Goal: Use online tool/utility: Use online tool/utility

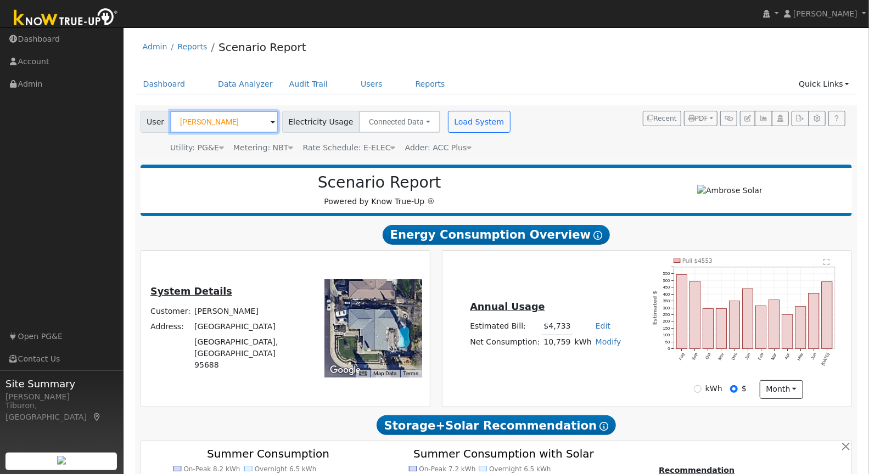
click at [223, 117] on input "[PERSON_NAME]" at bounding box center [224, 122] width 108 height 22
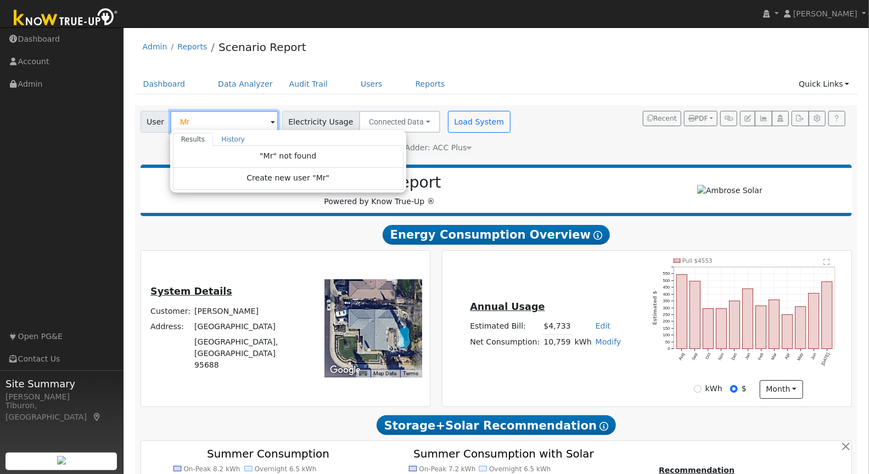
type input "M"
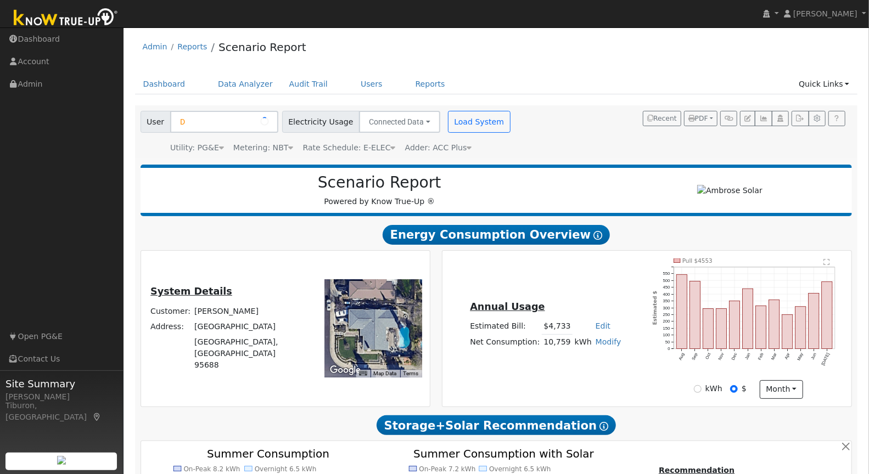
click at [618, 149] on div "User D Account Default Account Default Account [STREET_ADDRESS] Primary Account…" at bounding box center [494, 130] width 712 height 47
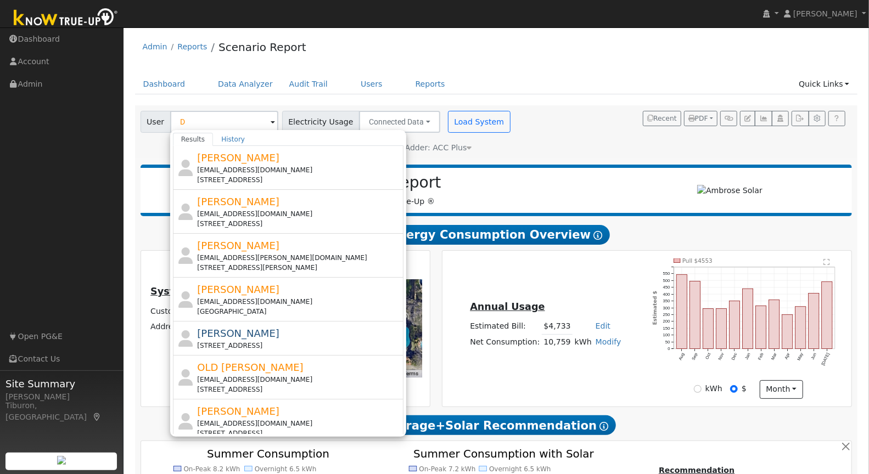
click at [367, 150] on div "[PERSON_NAME] [EMAIL_ADDRESS][DOMAIN_NAME] [STREET_ADDRESS]" at bounding box center [299, 167] width 204 height 35
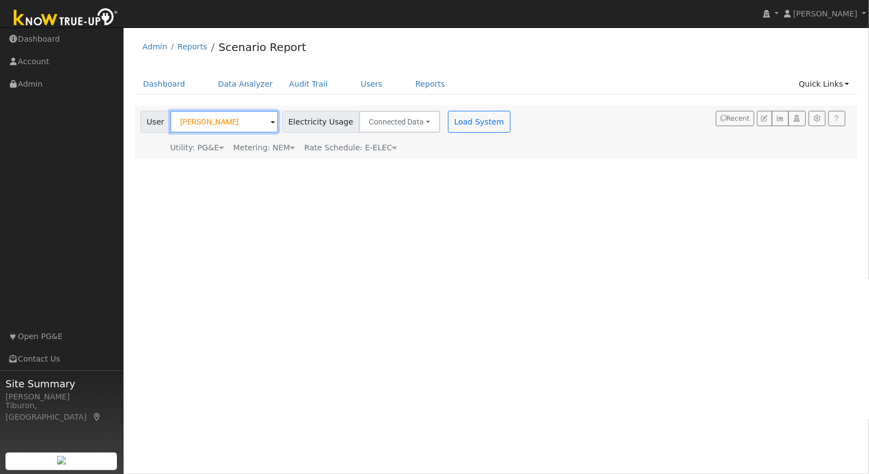
click at [227, 128] on input "[PERSON_NAME]" at bounding box center [224, 122] width 108 height 22
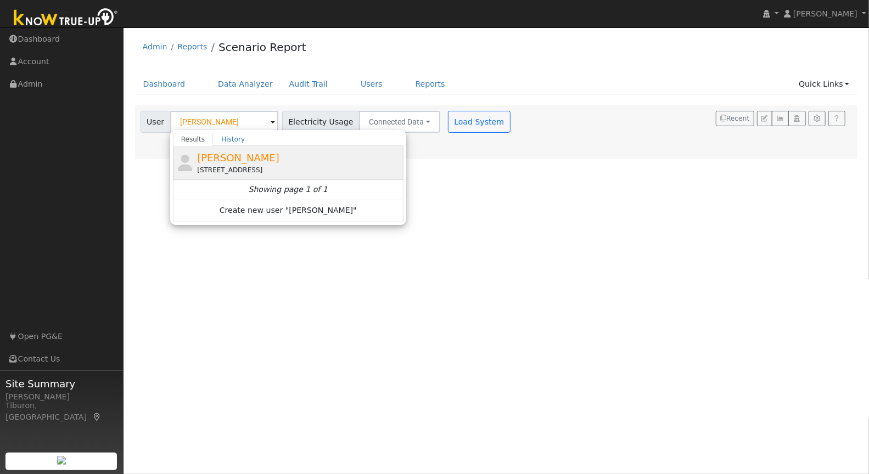
click at [245, 158] on span "[PERSON_NAME]" at bounding box center [238, 158] width 82 height 12
type input "[PERSON_NAME]"
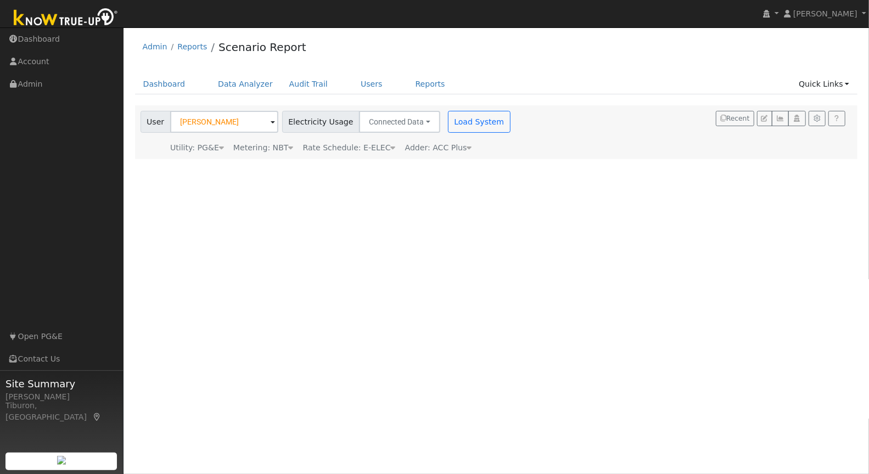
click at [270, 151] on div "Metering: NBT" at bounding box center [263, 148] width 60 height 12
drag, startPoint x: 361, startPoint y: 236, endPoint x: 289, endPoint y: 187, distance: 86.5
click at [357, 233] on div "User Profile First name Last name Email Email Notifications No Emails No Emails…" at bounding box center [497, 250] width 746 height 447
drag, startPoint x: 619, startPoint y: 167, endPoint x: 591, endPoint y: 165, distance: 27.6
click at [619, 167] on div "User [PERSON_NAME] Account Default Account Default Account [STREET_ADDRESS] Pri…" at bounding box center [494, 141] width 712 height 69
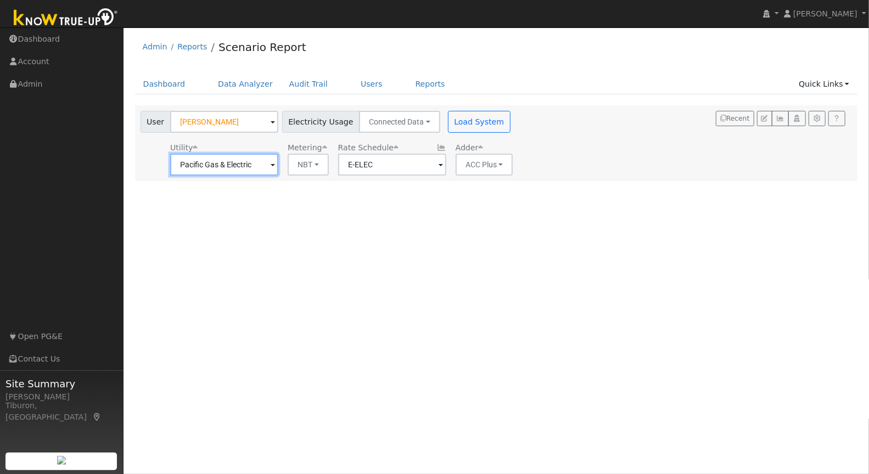
click at [223, 165] on input "Pacific Gas & Electric" at bounding box center [224, 165] width 108 height 22
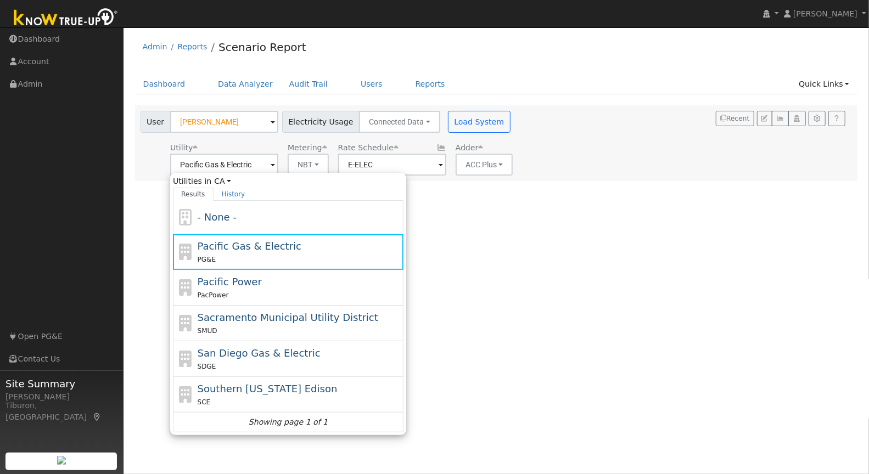
click at [498, 267] on div "User Profile First name Last name Email Email Notifications No Emails No Emails…" at bounding box center [497, 250] width 746 height 447
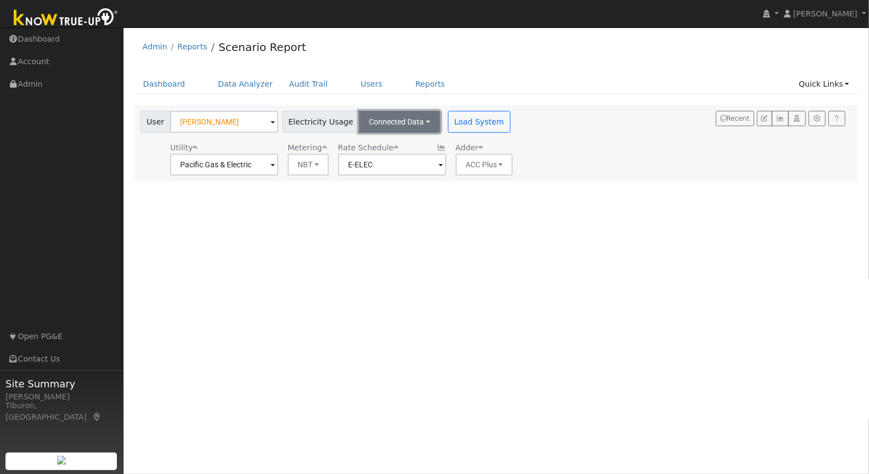
click at [394, 120] on button "Connected Data" at bounding box center [399, 122] width 81 height 22
click at [394, 160] on link "Estimated Data" at bounding box center [400, 161] width 78 height 15
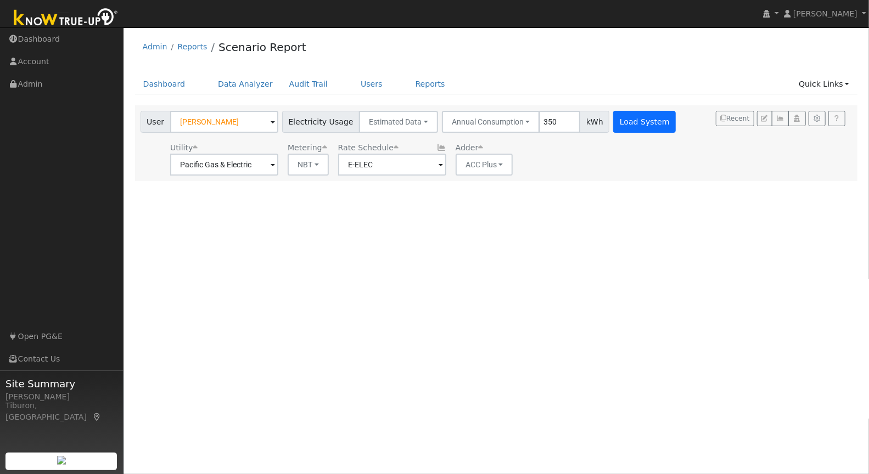
type input "350"
click at [630, 125] on button "Load System" at bounding box center [644, 122] width 63 height 22
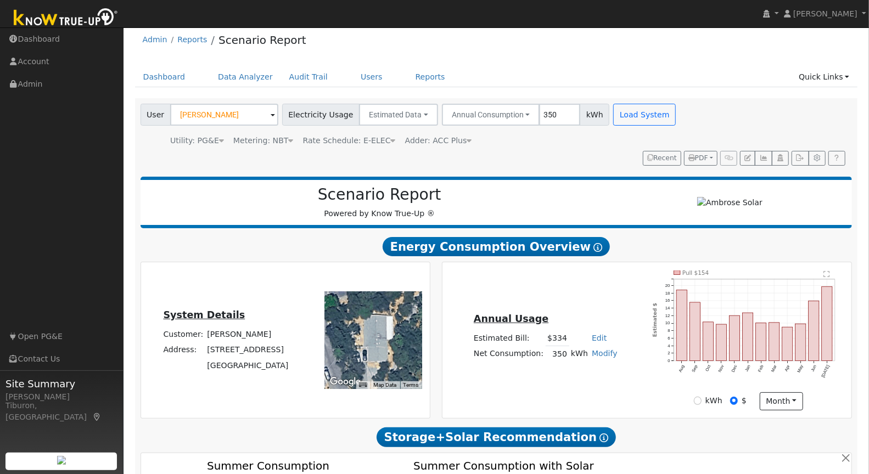
scroll to position [7, 0]
click at [495, 119] on button "Annual Consumption" at bounding box center [491, 115] width 98 height 22
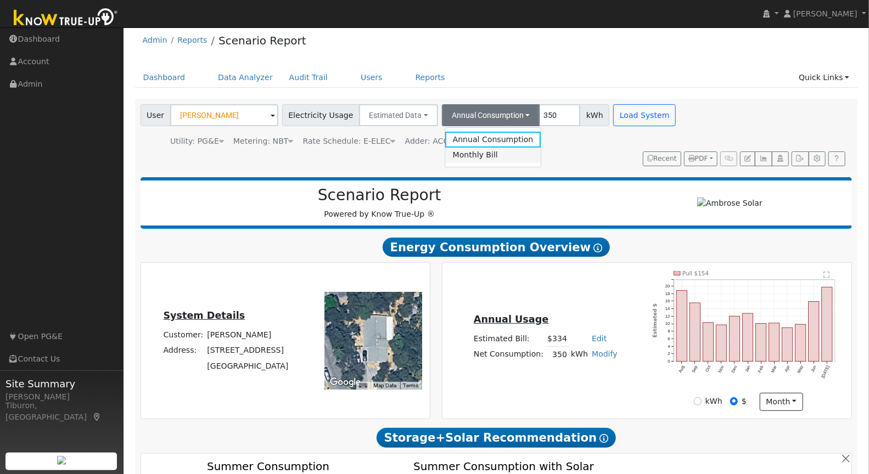
click at [481, 157] on link "Monthly Bill" at bounding box center [493, 155] width 96 height 15
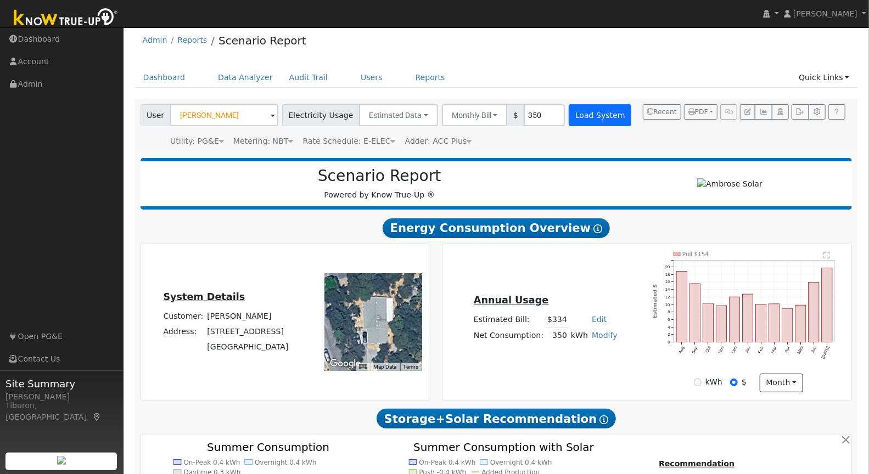
type input "350"
click at [585, 112] on button "Load System" at bounding box center [600, 115] width 63 height 22
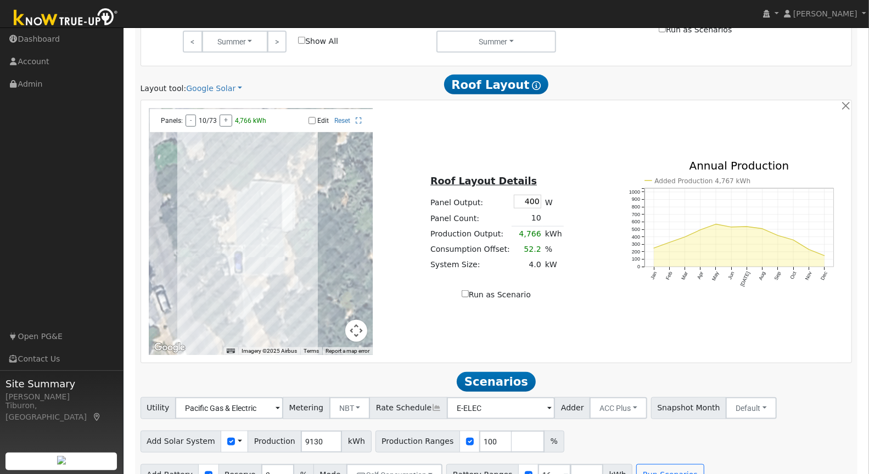
scroll to position [582, 0]
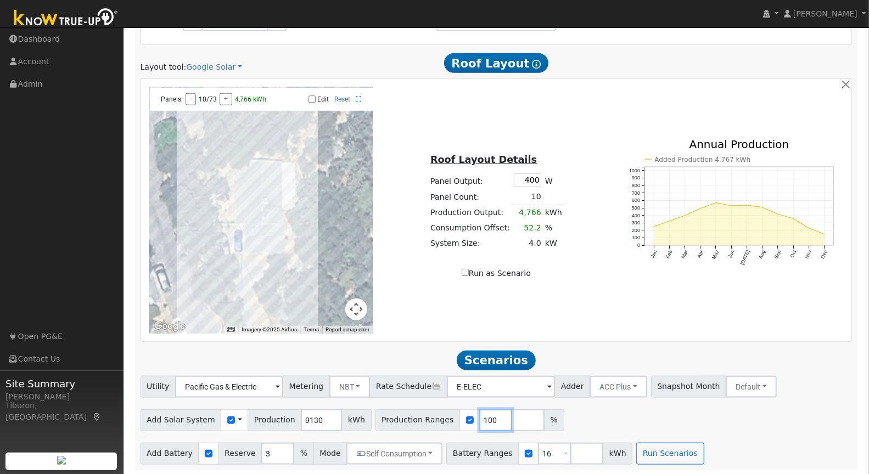
drag, startPoint x: 483, startPoint y: 416, endPoint x: 454, endPoint y: 415, distance: 28.6
click at [454, 415] on div "Production Ranges 100 %" at bounding box center [470, 421] width 189 height 22
type input "173"
drag, startPoint x: 538, startPoint y: 453, endPoint x: 514, endPoint y: 449, distance: 23.9
click at [515, 449] on div "Battery Ranges 16 Overrides Reserve % Mode None None Self Consumption Peak Savi…" at bounding box center [539, 454] width 186 height 22
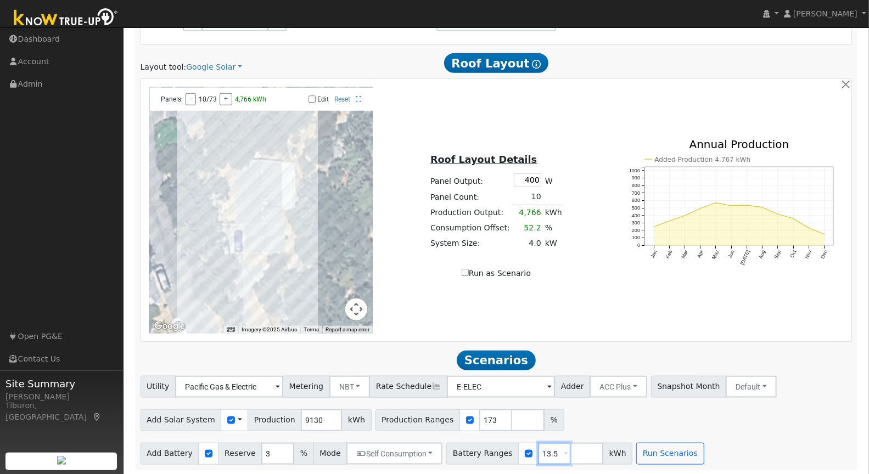
type input "13.5"
click at [570, 453] on input "number" at bounding box center [586, 454] width 33 height 22
type input "16"
click at [603, 456] on input "number" at bounding box center [619, 454] width 33 height 22
type input "24"
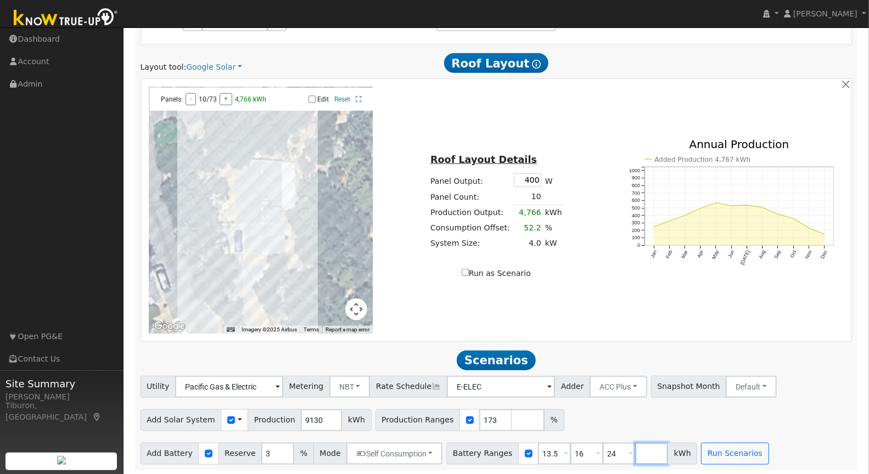
click at [635, 452] on input "number" at bounding box center [651, 454] width 33 height 22
type input "27"
click at [738, 449] on button "Run Scenarios" at bounding box center [767, 454] width 68 height 22
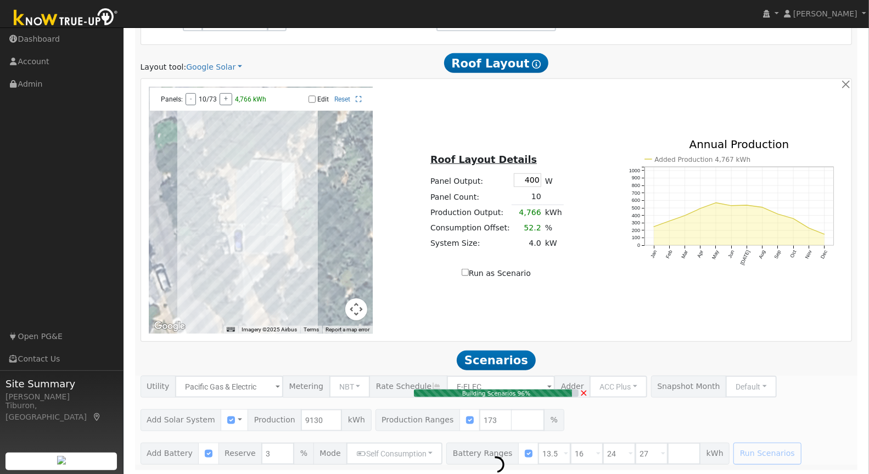
type input "$36,855"
type input "$16,817"
type input "10.5"
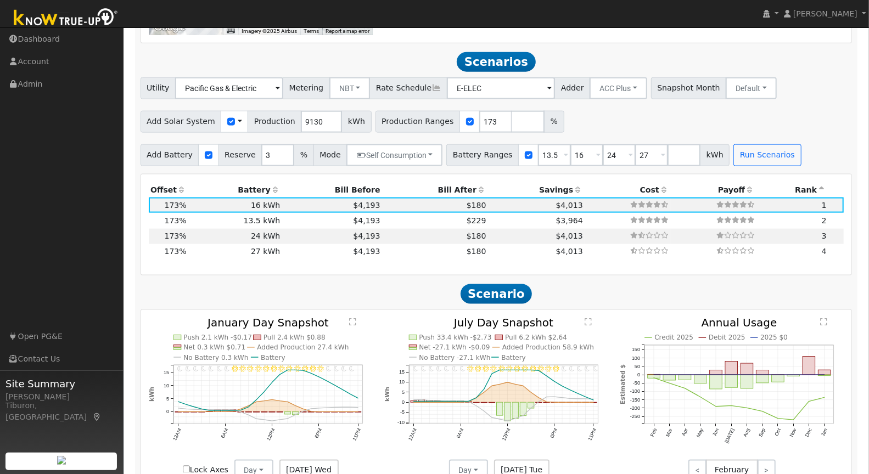
scroll to position [898, 0]
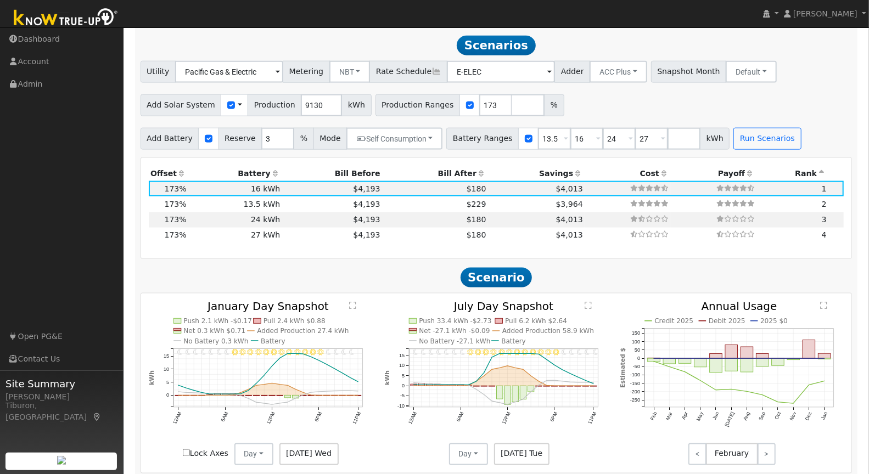
click at [450, 169] on th "Bill After" at bounding box center [435, 173] width 106 height 15
click at [512, 103] on input "number" at bounding box center [528, 105] width 33 height 22
type input "125"
type input "173"
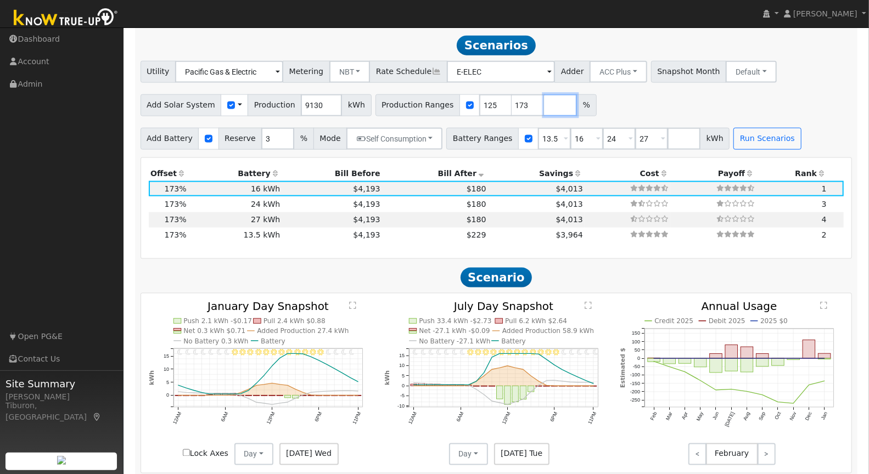
click at [544, 106] on input "number" at bounding box center [560, 105] width 33 height 22
type input "150"
type input "173"
click at [576, 104] on input "number" at bounding box center [592, 105] width 33 height 22
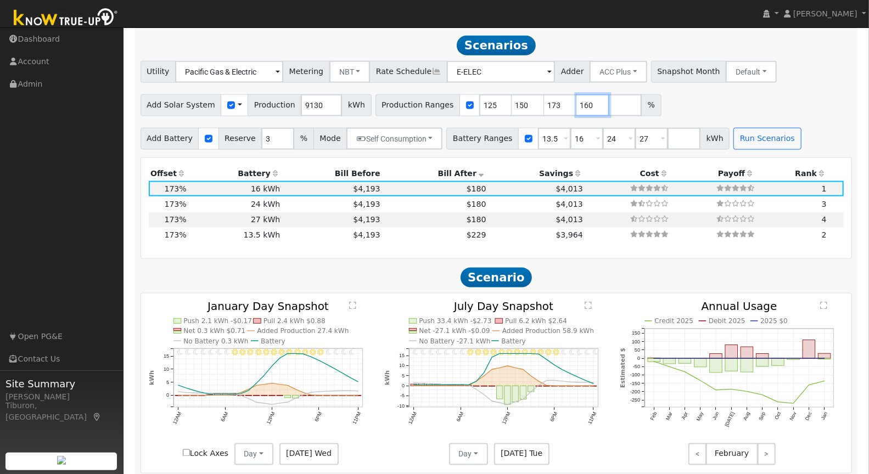
type input "160"
type input "173"
click at [609, 108] on input "number" at bounding box center [625, 105] width 33 height 22
type input "140"
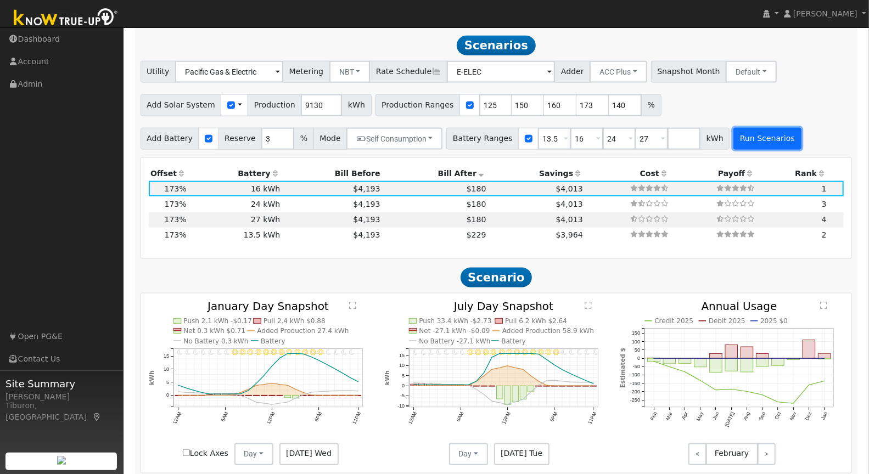
type input "140"
type input "150"
type input "160"
type input "173"
click at [752, 133] on button "Run Scenarios" at bounding box center [767, 139] width 68 height 22
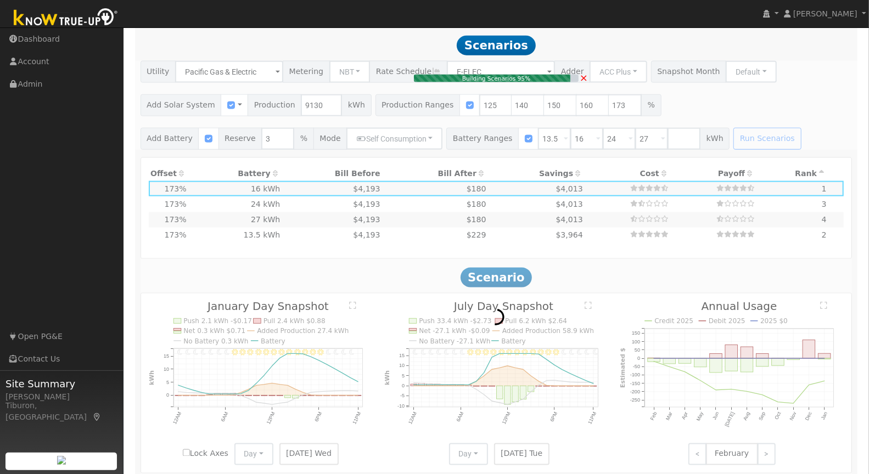
type input "$31,955"
type input "$15,347"
type input "9.1"
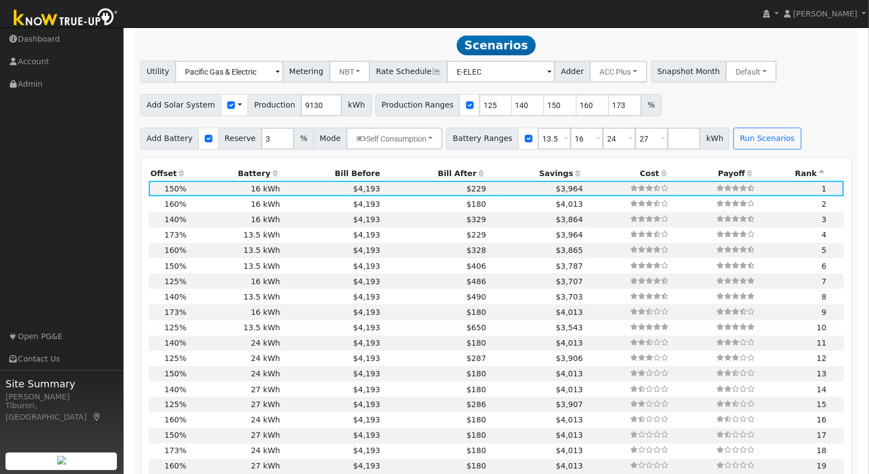
click at [447, 169] on th "Bill After" at bounding box center [435, 173] width 106 height 15
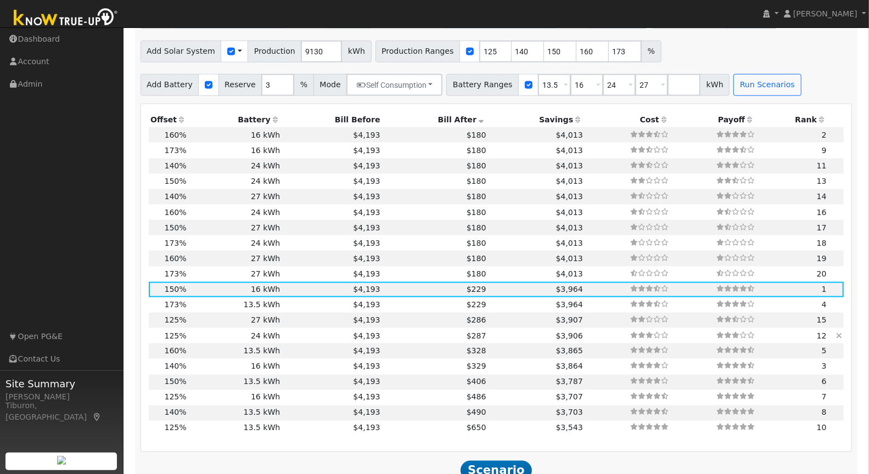
scroll to position [963, 0]
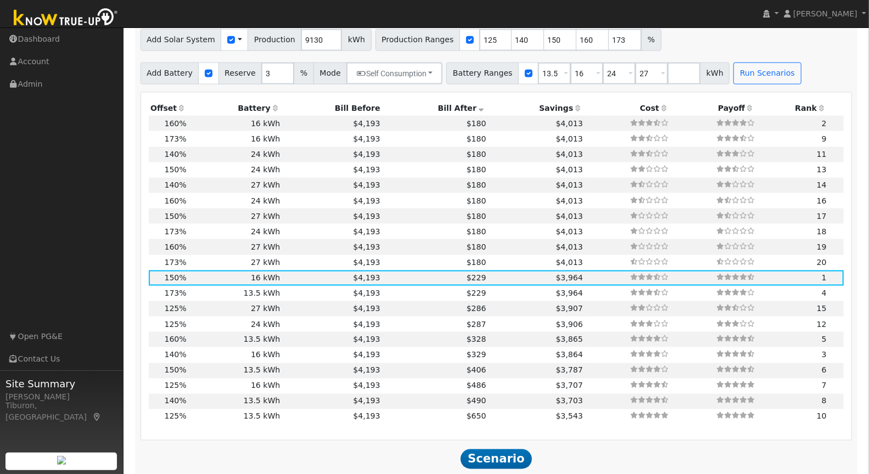
click at [164, 105] on th "Offset" at bounding box center [169, 107] width 40 height 15
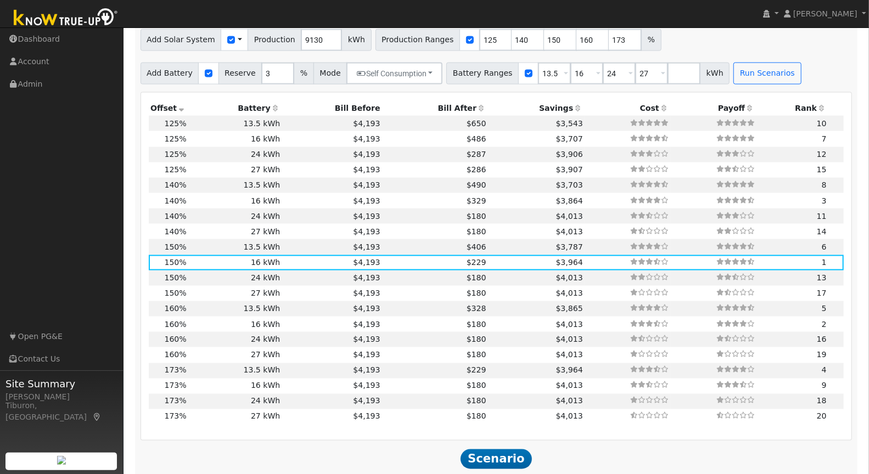
click at [257, 102] on th "Battery" at bounding box center [235, 107] width 94 height 15
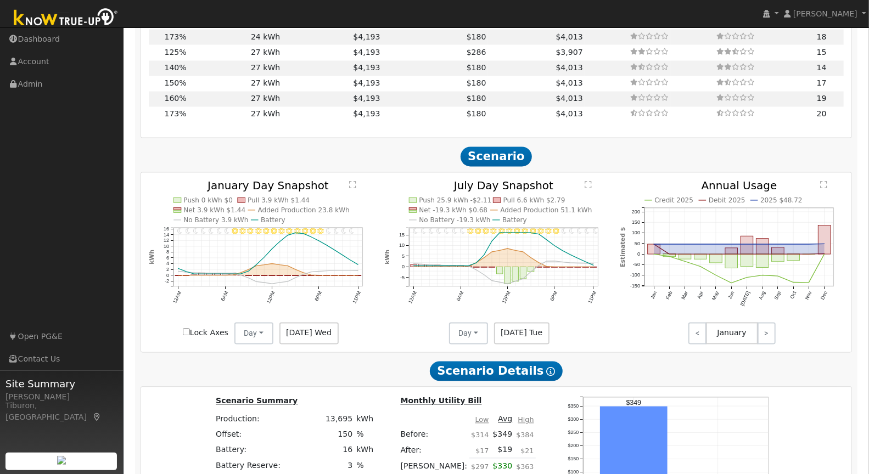
scroll to position [1270, 0]
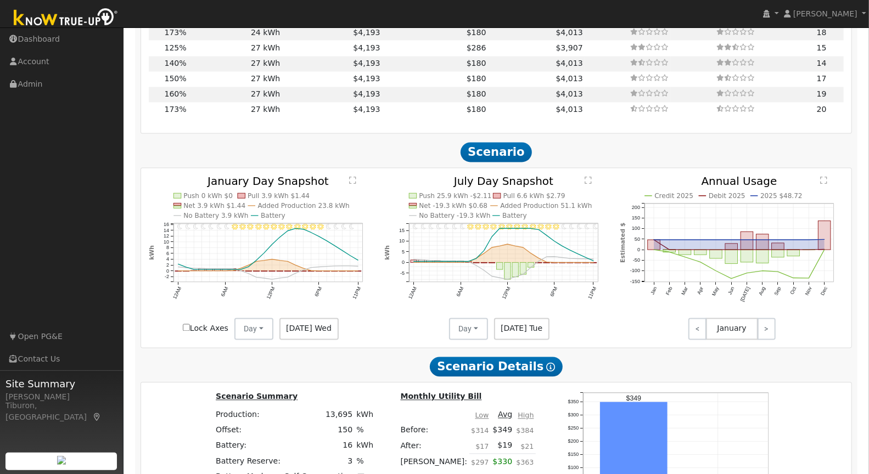
click at [354, 180] on text "" at bounding box center [352, 180] width 7 height 8
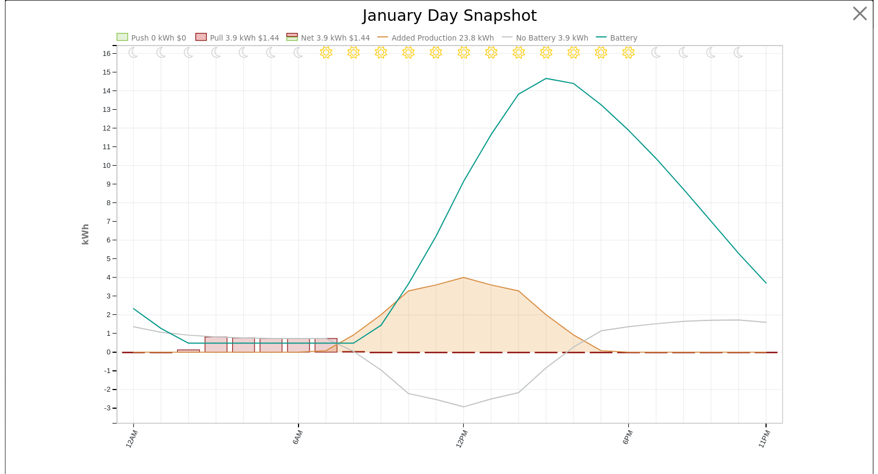
scroll to position [1274, 0]
